Goal: Transaction & Acquisition: Purchase product/service

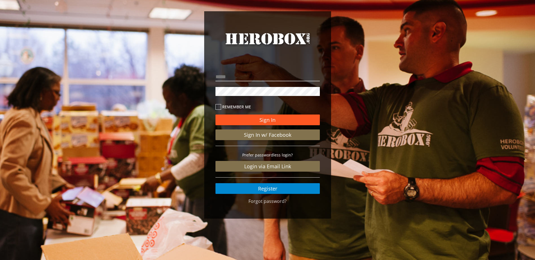
click at [282, 120] on button "Sign In" at bounding box center [267, 120] width 104 height 11
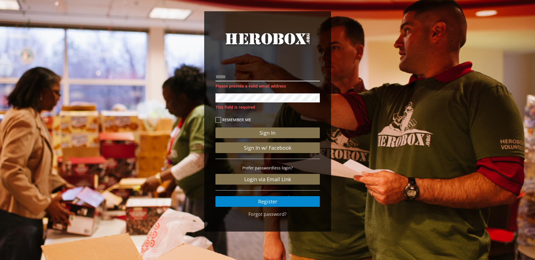
click at [262, 73] on input "email" at bounding box center [267, 76] width 104 height 9
type input "**********"
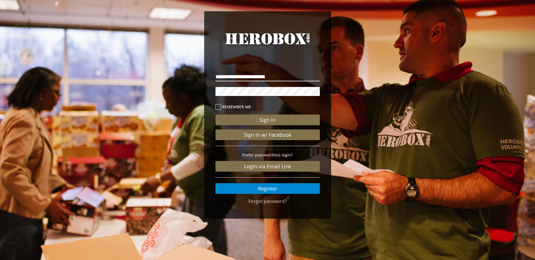
click at [215, 115] on button "Sign In" at bounding box center [267, 120] width 104 height 11
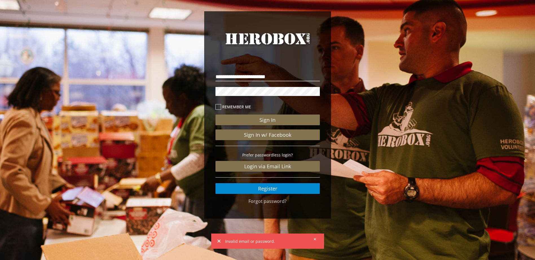
click at [167, 96] on div "**********" at bounding box center [267, 116] width 535 height 233
click at [216, 105] on icon at bounding box center [218, 107] width 6 height 6
click at [262, 120] on button "Sign In" at bounding box center [267, 120] width 104 height 11
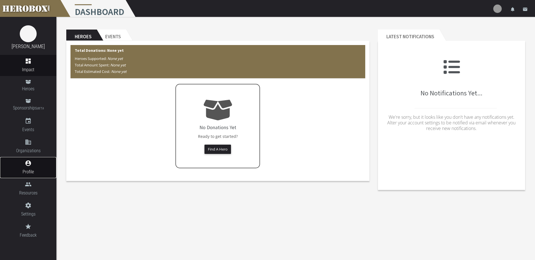
click at [34, 167] on link "account_circle Profile" at bounding box center [28, 167] width 56 height 21
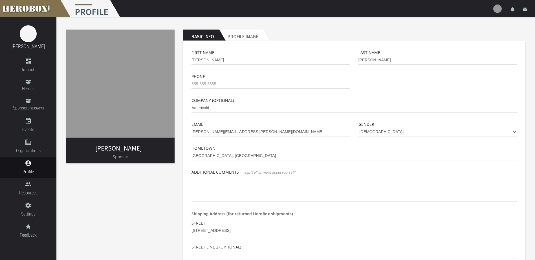
drag, startPoint x: 104, startPoint y: 194, endPoint x: 98, endPoint y: 193, distance: 6.1
click at [105, 194] on div "[PERSON_NAME] Sponsor Basic Info Profile Image First Name [GEOGRAPHIC_DATA] Las…" at bounding box center [295, 194] width 478 height 354
click at [29, 190] on span "Resources" at bounding box center [28, 193] width 56 height 7
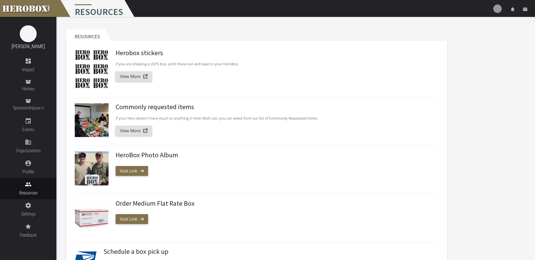
click at [134, 119] on p "If your hero doesn't have much or anything in their Wish List, you can select f…" at bounding box center [275, 118] width 319 height 6
drag, startPoint x: 135, startPoint y: 119, endPoint x: 193, endPoint y: 118, distance: 58.1
click at [193, 118] on p "If your hero doesn't have much or anything in their Wish List, you can select f…" at bounding box center [275, 118] width 319 height 6
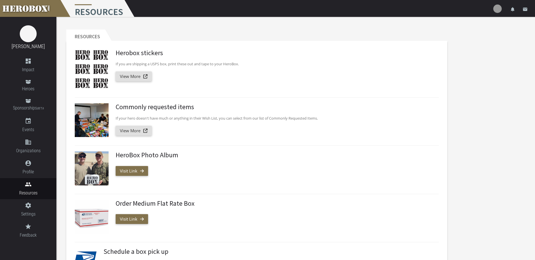
click at [252, 118] on p "If your hero doesn't have much or anything in their Wish List, you can select f…" at bounding box center [275, 118] width 319 height 6
drag, startPoint x: 252, startPoint y: 118, endPoint x: 308, endPoint y: 118, distance: 56.1
click at [308, 118] on p "If your hero doesn't have much or anything in their Wish List, you can select f…" at bounding box center [275, 118] width 319 height 6
click at [308, 119] on p "If your hero doesn't have much or anything in their Wish List, you can select f…" at bounding box center [275, 118] width 319 height 6
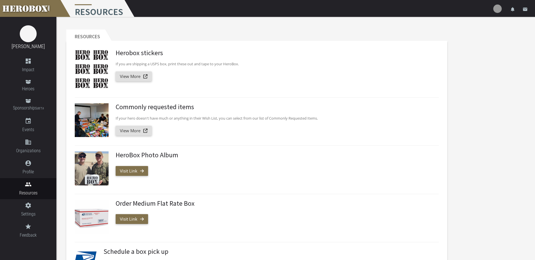
drag, startPoint x: 308, startPoint y: 119, endPoint x: 259, endPoint y: 170, distance: 70.4
click at [259, 170] on div "Visit Link" at bounding box center [275, 171] width 319 height 10
click at [31, 90] on span "Heroes" at bounding box center [28, 88] width 56 height 7
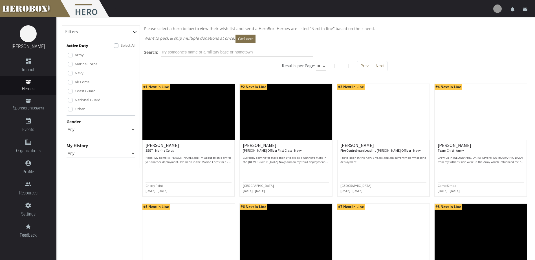
click at [135, 31] on icon at bounding box center [135, 32] width 4 height 4
click at [35, 59] on icon "dashboard" at bounding box center [28, 61] width 56 height 7
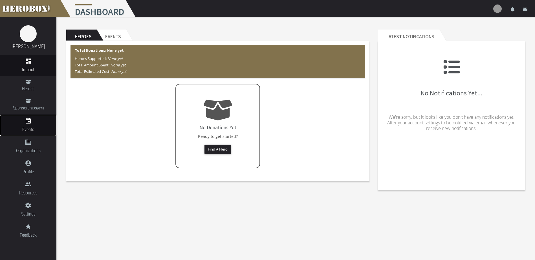
click at [30, 128] on span "Events" at bounding box center [28, 129] width 56 height 7
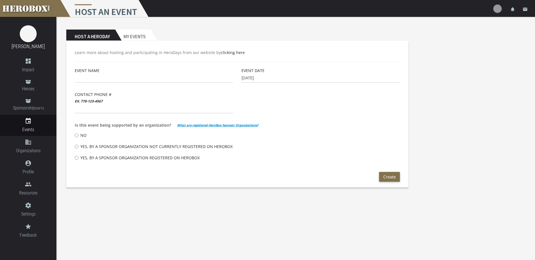
click at [132, 126] on span "Is this event being supported by an organization?" at bounding box center [123, 125] width 97 height 6
click at [151, 125] on span "Is this event being supported by an organization?" at bounding box center [123, 125] width 97 height 6
click at [150, 125] on span "Is this event being supported by an organization?" at bounding box center [123, 125] width 97 height 6
click at [146, 138] on div "No" at bounding box center [237, 135] width 325 height 11
click at [37, 144] on icon "domain" at bounding box center [28, 142] width 56 height 7
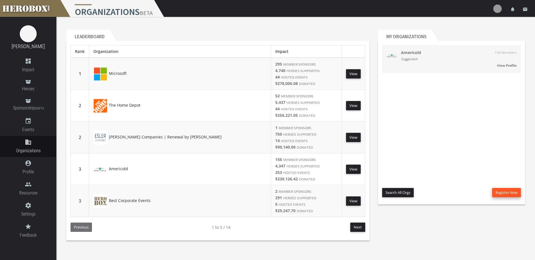
click at [503, 191] on button "Register New" at bounding box center [506, 192] width 29 height 9
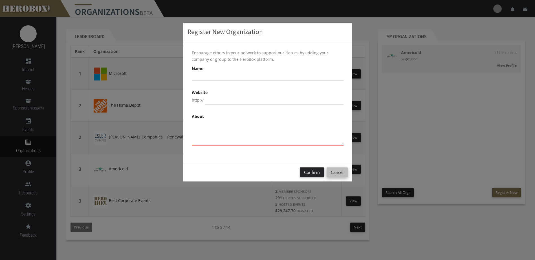
click at [340, 172] on button "Cancel" at bounding box center [336, 173] width 21 height 10
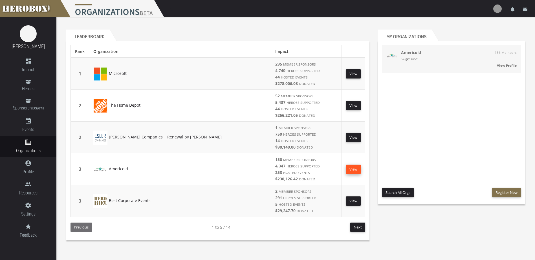
click at [354, 169] on link "View" at bounding box center [353, 169] width 15 height 9
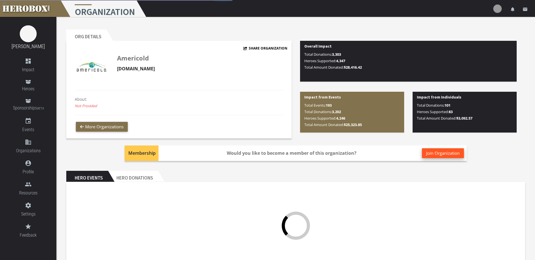
click at [447, 155] on button "Join Organization" at bounding box center [443, 154] width 42 height 10
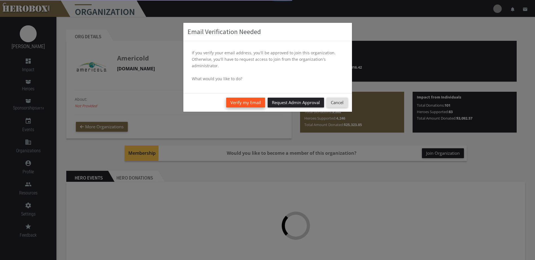
click at [244, 105] on button "Verify my Email" at bounding box center [245, 103] width 39 height 10
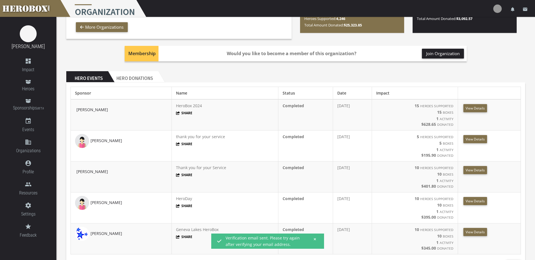
scroll to position [113, 0]
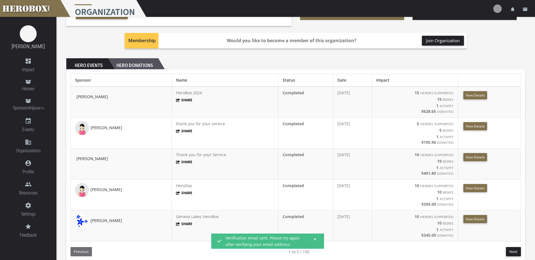
click at [129, 65] on h2 "Hero Donations" at bounding box center [133, 63] width 50 height 11
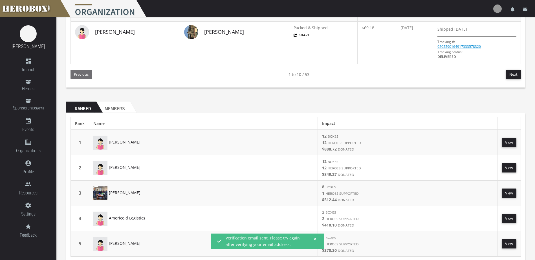
scroll to position [584, 0]
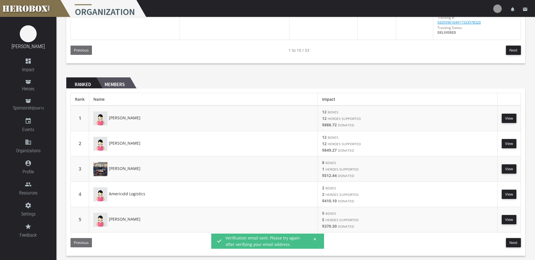
click at [119, 83] on h2 "Members" at bounding box center [113, 82] width 34 height 11
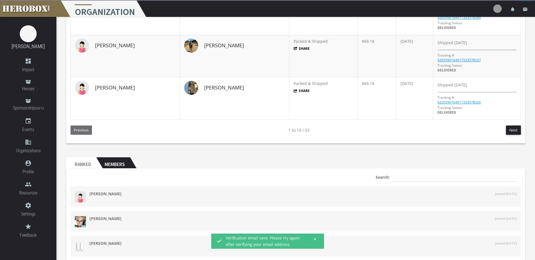
scroll to position [579, 0]
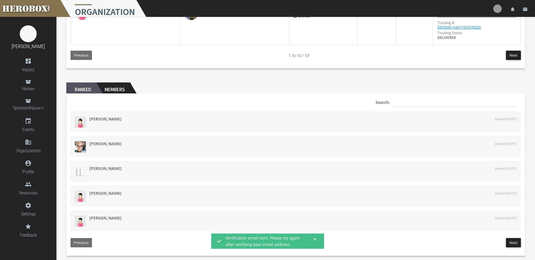
click at [82, 88] on h2 "Ranked" at bounding box center [81, 88] width 30 height 11
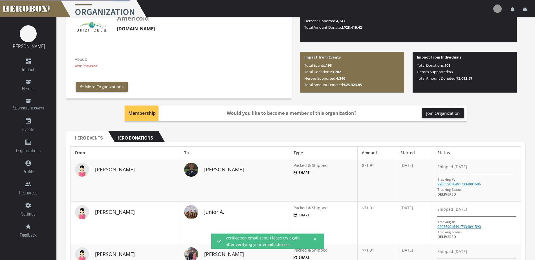
scroll to position [0, 0]
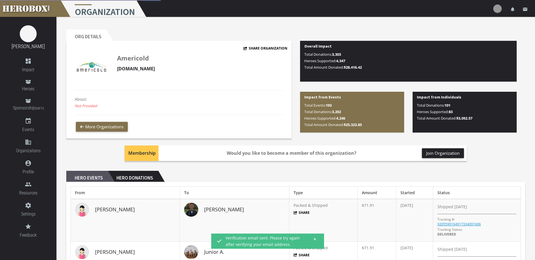
click at [83, 182] on h2 "Hero Events" at bounding box center [87, 176] width 42 height 11
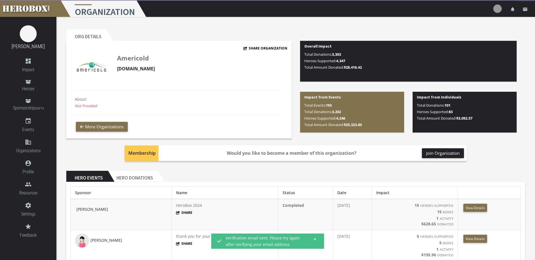
click at [271, 171] on header "Hero Events Hero Donations" at bounding box center [295, 176] width 459 height 11
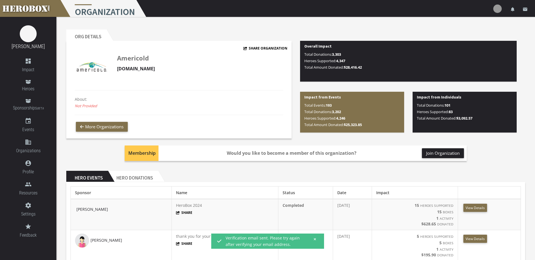
click at [331, 98] on b "Impact from Events" at bounding box center [322, 97] width 37 height 5
drag, startPoint x: 331, startPoint y: 98, endPoint x: 375, endPoint y: 105, distance: 43.9
click at [375, 105] on p "Total Events: 193 Total Donations: 3,202 Heroes Supported: 4,246 Total Amount D…" at bounding box center [352, 115] width 96 height 26
click at [368, 101] on div "Impact from Events Total Events: 193 Total Donations: 3,202 Heroes Supported: 4…" at bounding box center [352, 112] width 104 height 41
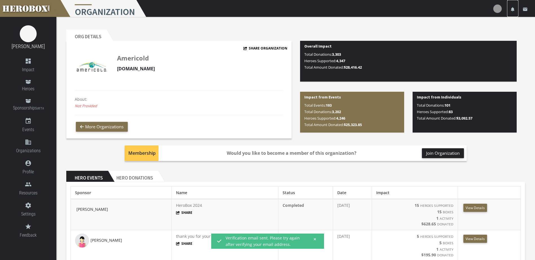
click at [512, 10] on icon "notifications" at bounding box center [512, 9] width 5 height 5
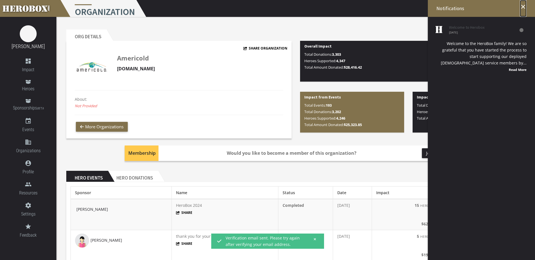
click at [520, 10] on icon "close" at bounding box center [522, 6] width 7 height 7
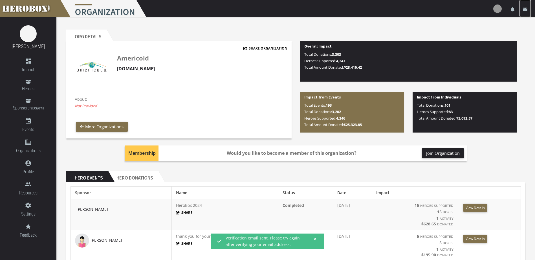
click at [526, 8] on icon "email" at bounding box center [524, 9] width 5 height 5
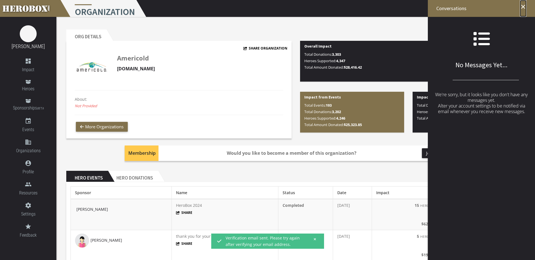
click at [525, 8] on icon "close" at bounding box center [522, 6] width 7 height 7
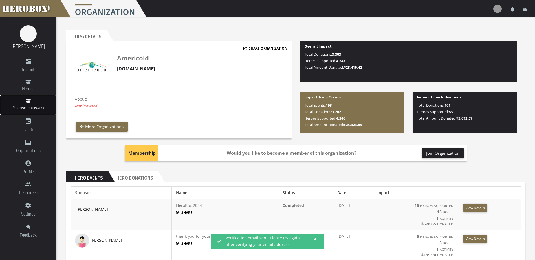
click at [36, 104] on link "Sponsorships BETA" at bounding box center [28, 105] width 56 height 20
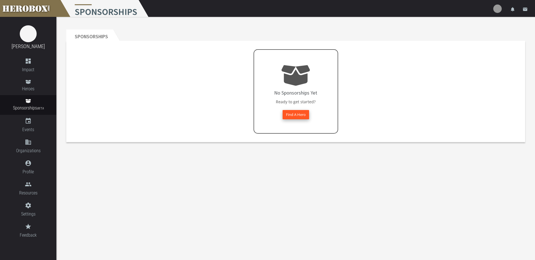
click at [298, 115] on button "Find A Hero" at bounding box center [295, 114] width 26 height 9
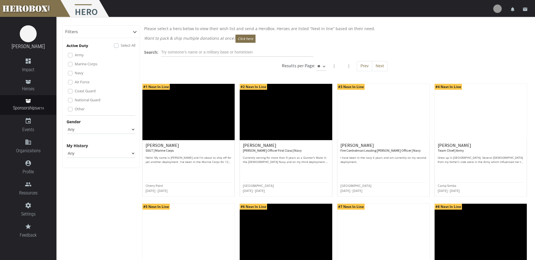
click at [190, 43] on p "Want to pack & ship multiple donations at once? Click here" at bounding box center [334, 39] width 381 height 8
click at [192, 40] on p "Want to pack & ship multiple donations at once? Click here" at bounding box center [334, 39] width 381 height 8
drag, startPoint x: 192, startPoint y: 40, endPoint x: 221, endPoint y: 36, distance: 28.5
click at [221, 36] on p "Want to pack & ship multiple donations at once? Click here" at bounding box center [334, 39] width 381 height 8
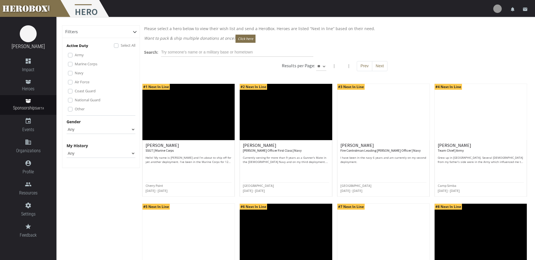
click at [221, 36] on p "Want to pack & ship multiple donations at once? Click here" at bounding box center [334, 39] width 381 height 8
click at [169, 28] on p "Please select a hero below to view their wish list and send a HeroBox. Heroes a…" at bounding box center [334, 28] width 381 height 6
click at [202, 26] on p "Please select a hero below to view their wish list and send a HeroBox. Heroes a…" at bounding box center [334, 28] width 381 height 6
click at [204, 26] on p "Please select a hero below to view their wish list and send a HeroBox. Heroes a…" at bounding box center [334, 28] width 381 height 6
drag, startPoint x: 204, startPoint y: 26, endPoint x: 249, endPoint y: 26, distance: 44.5
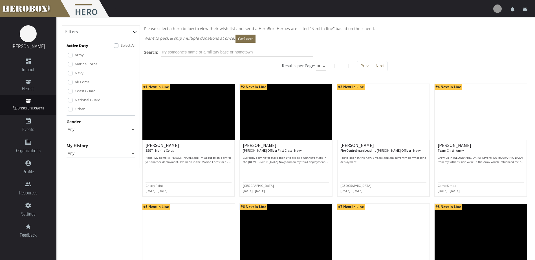
click at [249, 26] on p "Please select a hero below to view their wish list and send a HeroBox. Heroes a…" at bounding box center [334, 28] width 381 height 6
click at [243, 39] on button "Click here" at bounding box center [245, 39] width 20 height 8
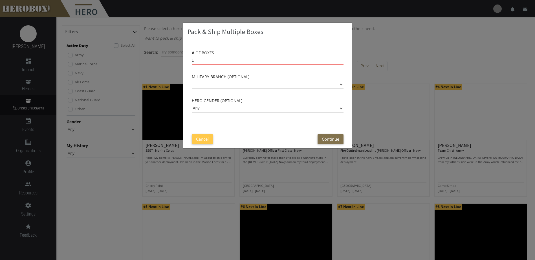
click at [340, 58] on input "1" at bounding box center [268, 60] width 152 height 9
click at [341, 59] on input "2" at bounding box center [268, 60] width 152 height 9
click at [341, 59] on input "3" at bounding box center [268, 60] width 152 height 9
click at [341, 59] on input "4" at bounding box center [268, 60] width 152 height 9
click at [341, 59] on input "5" at bounding box center [268, 60] width 152 height 9
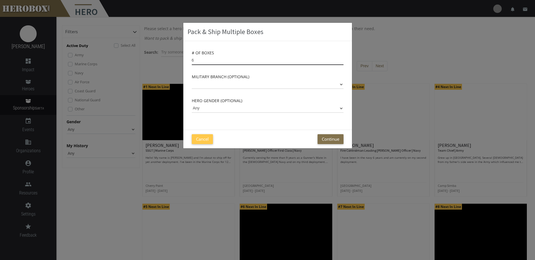
click at [341, 59] on input "6" at bounding box center [268, 60] width 152 height 9
click at [341, 59] on input "7" at bounding box center [268, 60] width 152 height 9
click at [341, 59] on input "8" at bounding box center [268, 60] width 152 height 9
click at [341, 59] on input "9" at bounding box center [268, 60] width 152 height 9
type input "10"
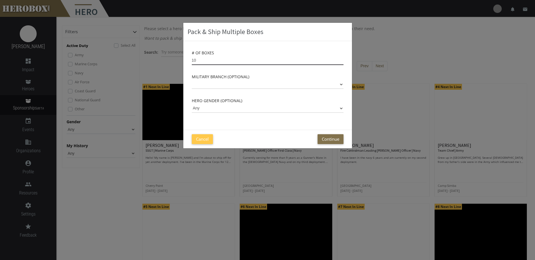
click at [341, 59] on input "10" at bounding box center [268, 60] width 152 height 9
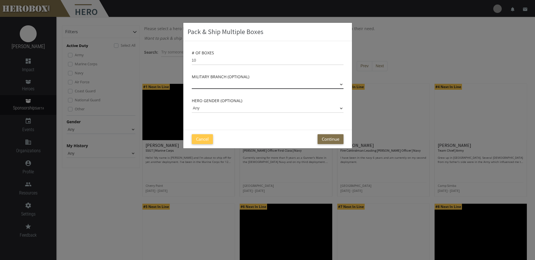
click at [339, 86] on select "Army Marine Corps Navy Air Force Coast Guard National Guard" at bounding box center [268, 84] width 152 height 9
select select "Marine Corps"
click at [192, 80] on select "Army Marine Corps Navy Air Force Coast Guard National Guard" at bounding box center [268, 84] width 152 height 9
click at [333, 143] on button "Continue" at bounding box center [330, 139] width 26 height 10
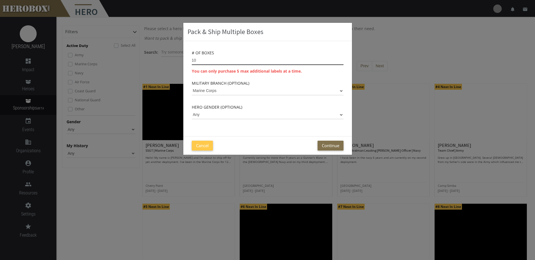
click at [249, 61] on input "10" at bounding box center [268, 60] width 152 height 9
type input "1"
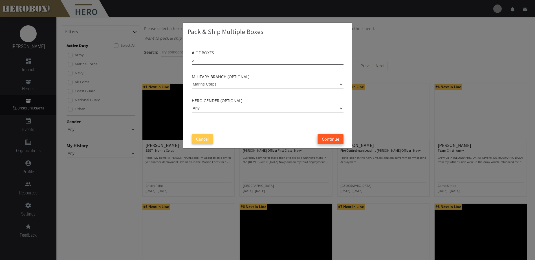
type input "5"
click at [333, 141] on button "Continue" at bounding box center [330, 139] width 26 height 10
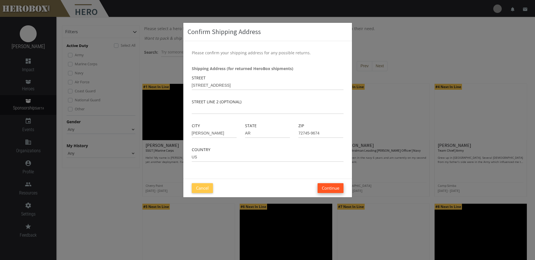
click at [338, 190] on button "Continue" at bounding box center [330, 188] width 26 height 10
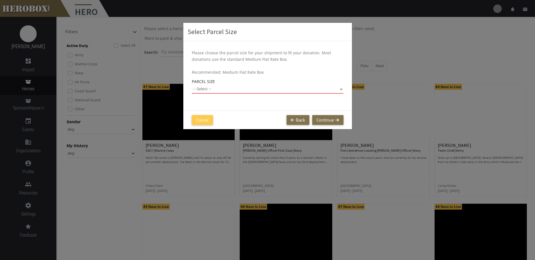
click at [339, 90] on select "-- Select -- Small Flat Rate Envelope (Est. $12.61) Medium Flat Rate Box (Est. …" at bounding box center [268, 89] width 152 height 9
click at [192, 85] on select "-- Select -- Small Flat Rate Envelope (Est. $12.61) Medium Flat Rate Box (Est. …" at bounding box center [268, 89] width 152 height 9
select select "Medium Flat Rate Box"
click at [323, 119] on button "Continue" at bounding box center [327, 120] width 31 height 10
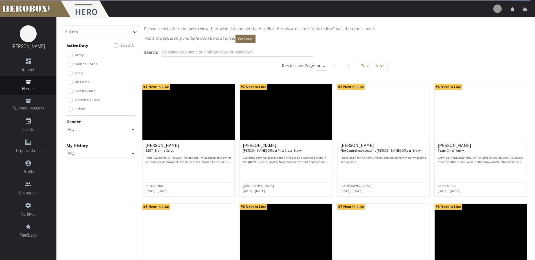
click at [428, 37] on p "Want to pack & ship multiple donations at once? Click here" at bounding box center [334, 39] width 381 height 8
click at [85, 154] on select "Any None Pending Donations Sponsored" at bounding box center [101, 153] width 69 height 9
click at [449, 30] on p "Please select a hero below to view their wish list and send a HeroBox. Heroes a…" at bounding box center [334, 28] width 381 height 6
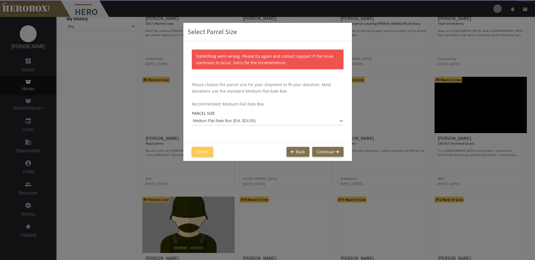
scroll to position [141, 0]
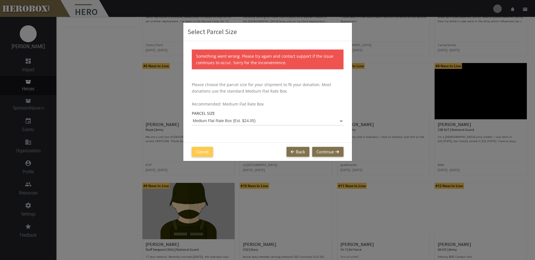
click at [290, 58] on p "Something went wrong. Please try again and contact support if the issue continu…" at bounding box center [265, 59] width 138 height 13
click at [311, 56] on p "Something went wrong. Please try again and contact support if the issue continu…" at bounding box center [265, 59] width 138 height 13
click at [216, 81] on div "Something went wrong. Please try again and contact support if the issue continu…" at bounding box center [267, 91] width 169 height 101
click at [262, 82] on p "Please choose the parcel size for your shipment to fit your donation. Most dona…" at bounding box center [268, 94] width 152 height 26
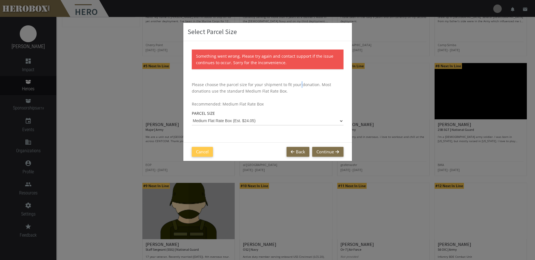
drag, startPoint x: 262, startPoint y: 82, endPoint x: 293, endPoint y: 85, distance: 31.5
click at [293, 85] on p "Please choose the parcel size for your shipment to fit your donation. Most dona…" at bounding box center [268, 94] width 152 height 26
drag, startPoint x: 293, startPoint y: 85, endPoint x: 284, endPoint y: 123, distance: 39.1
click at [284, 123] on select "Small Flat Rate Envelope (Est. $12.61) Medium Flat Rate Box (Est. $24.05) Large…" at bounding box center [268, 121] width 152 height 9
select select "Small Flat Rate Envelope"
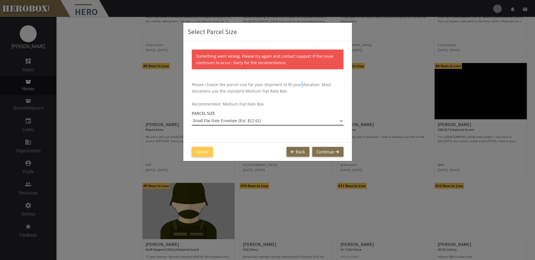
click at [192, 117] on select "Small Flat Rate Envelope (Est. $12.61) Medium Flat Rate Box (Est. $24.05) Large…" at bounding box center [268, 121] width 152 height 9
click at [324, 152] on button "Continue" at bounding box center [327, 152] width 31 height 10
